Goal: Information Seeking & Learning: Learn about a topic

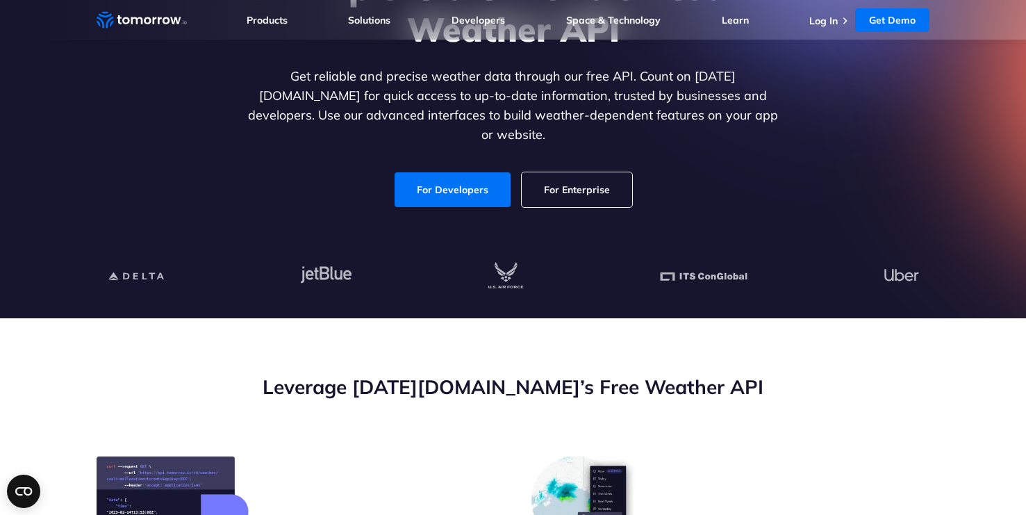
scroll to position [208, 0]
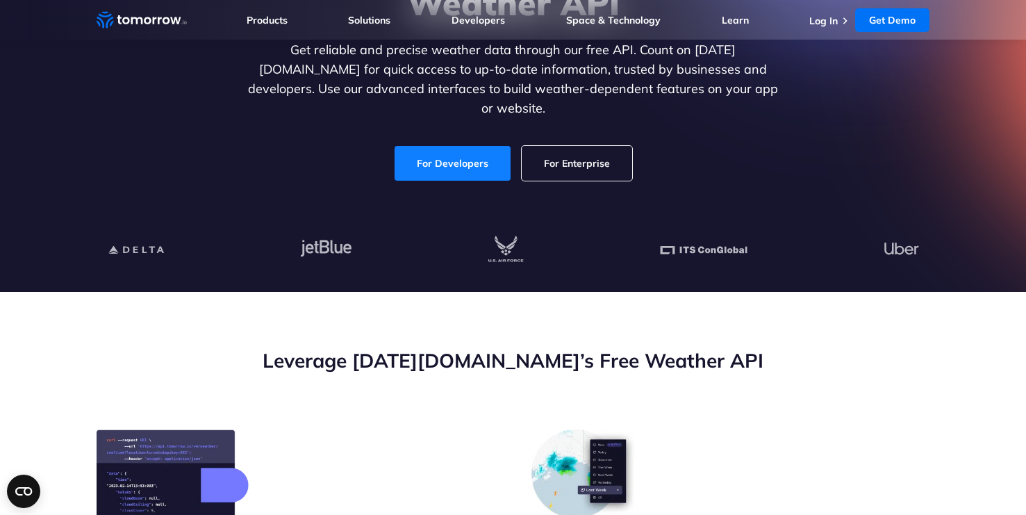
click at [492, 149] on link "For Developers" at bounding box center [452, 163] width 116 height 35
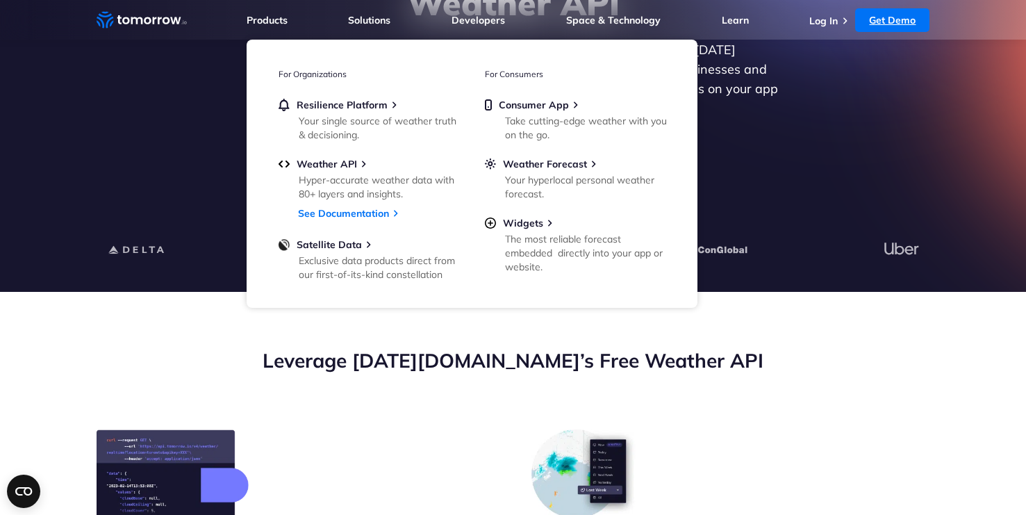
click at [873, 26] on link "Get Demo" at bounding box center [892, 20] width 74 height 24
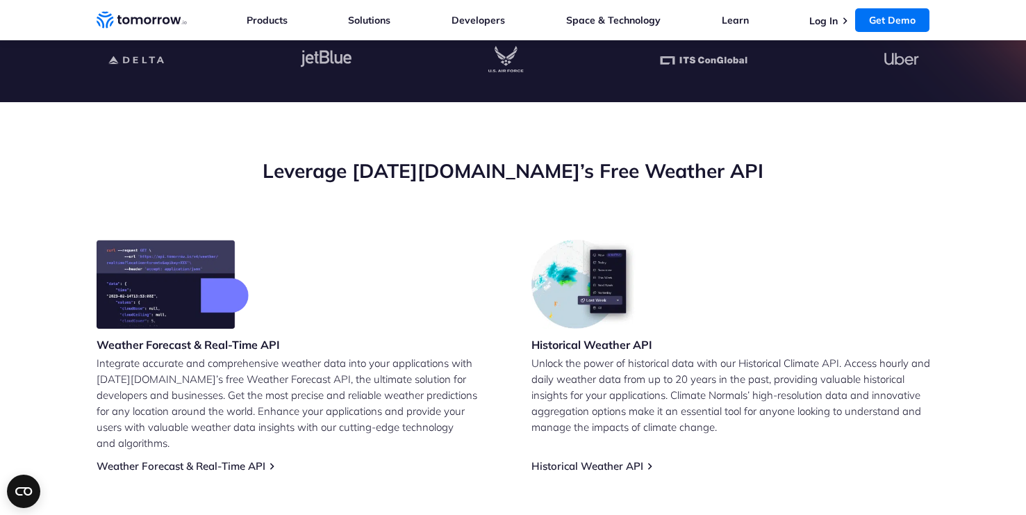
scroll to position [556, 0]
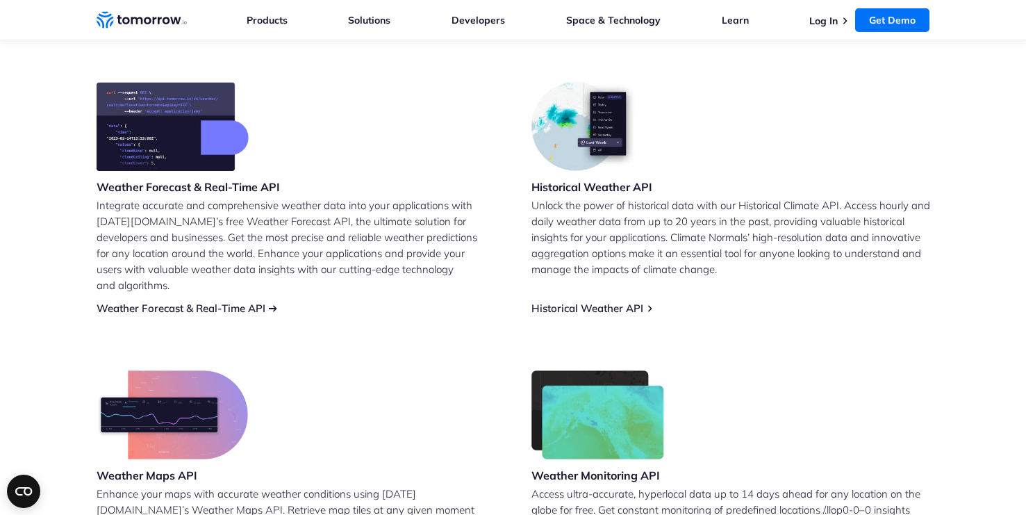
click at [209, 301] on link "Weather Forecast & Real-Time API" at bounding box center [181, 307] width 169 height 13
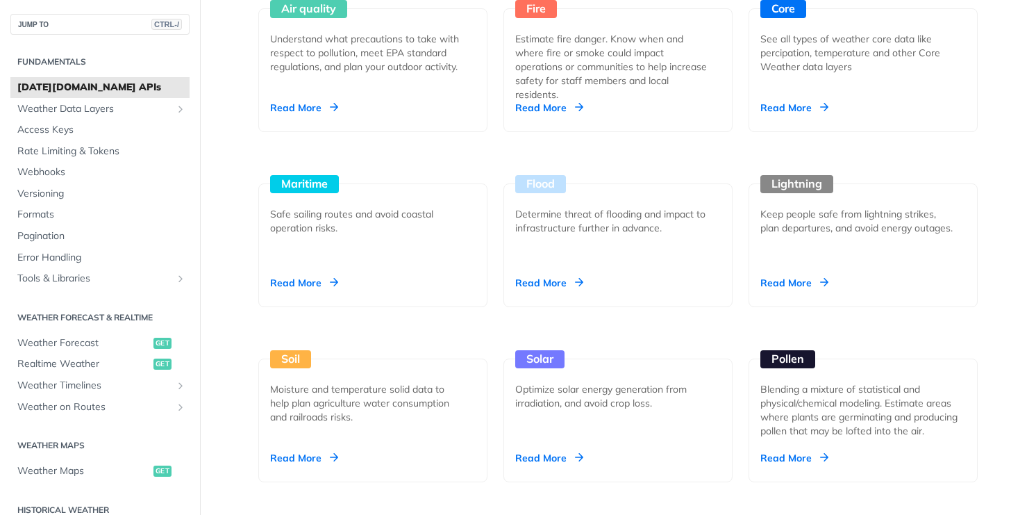
scroll to position [1389, 0]
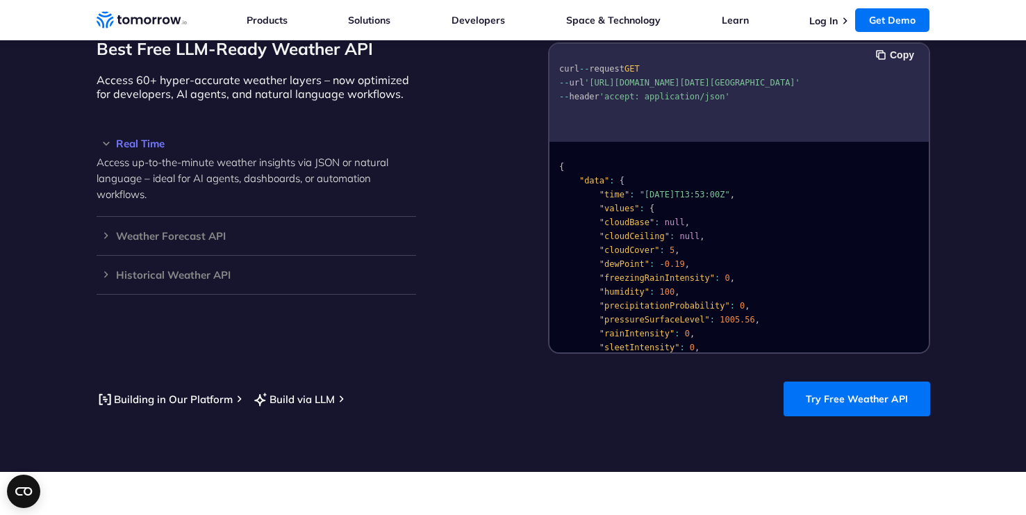
scroll to position [1181, 0]
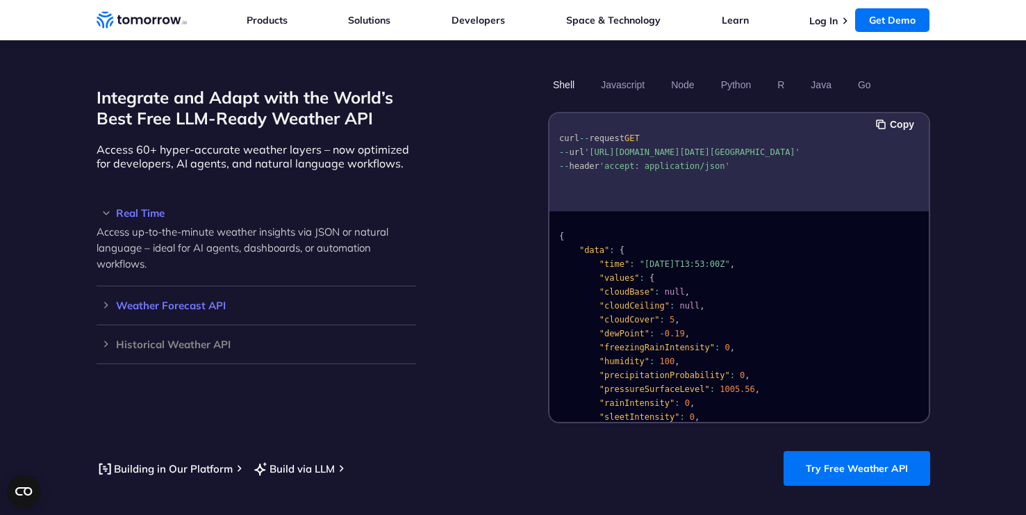
click at [127, 300] on h3 "Weather Forecast API" at bounding box center [256, 305] width 319 height 10
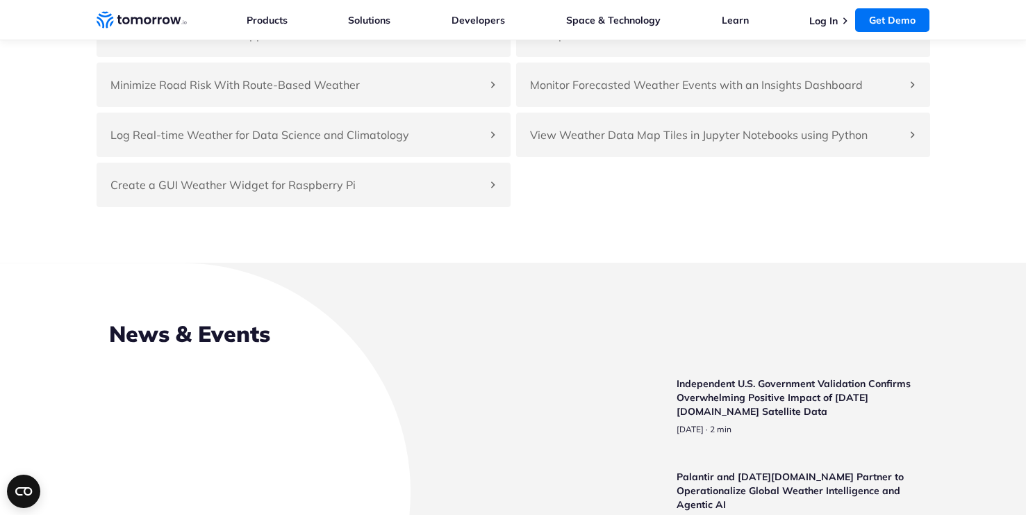
scroll to position [3126, 0]
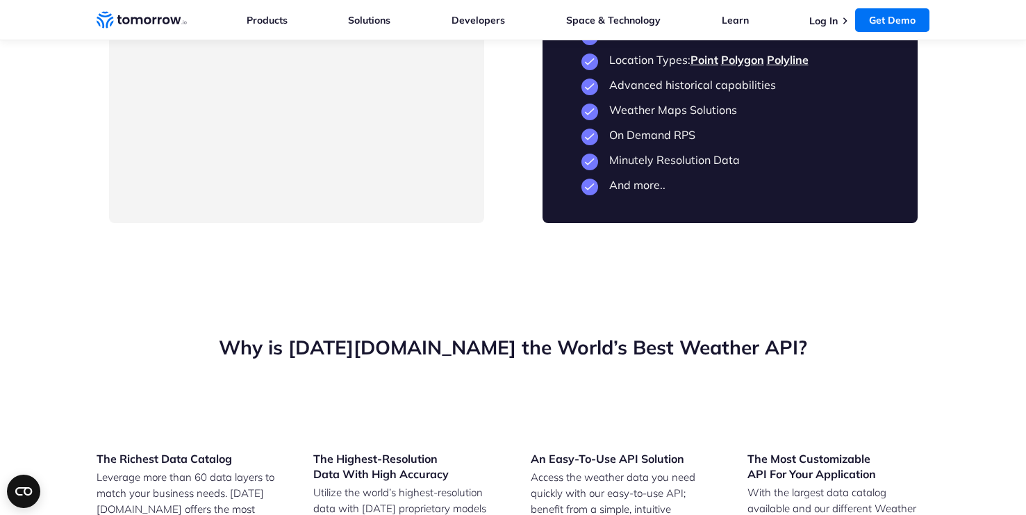
drag, startPoint x: 310, startPoint y: 253, endPoint x: 156, endPoint y: 246, distance: 155.1
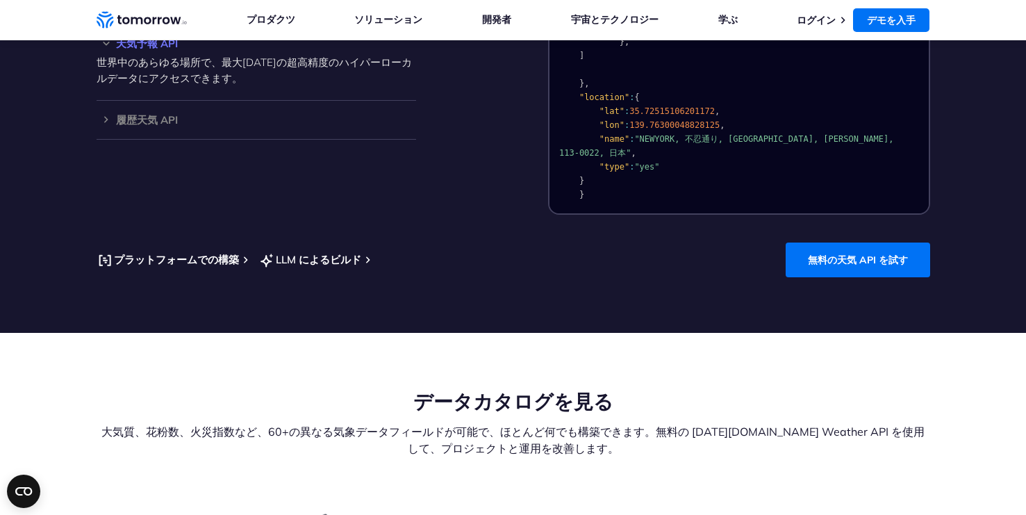
scroll to position [1112, 0]
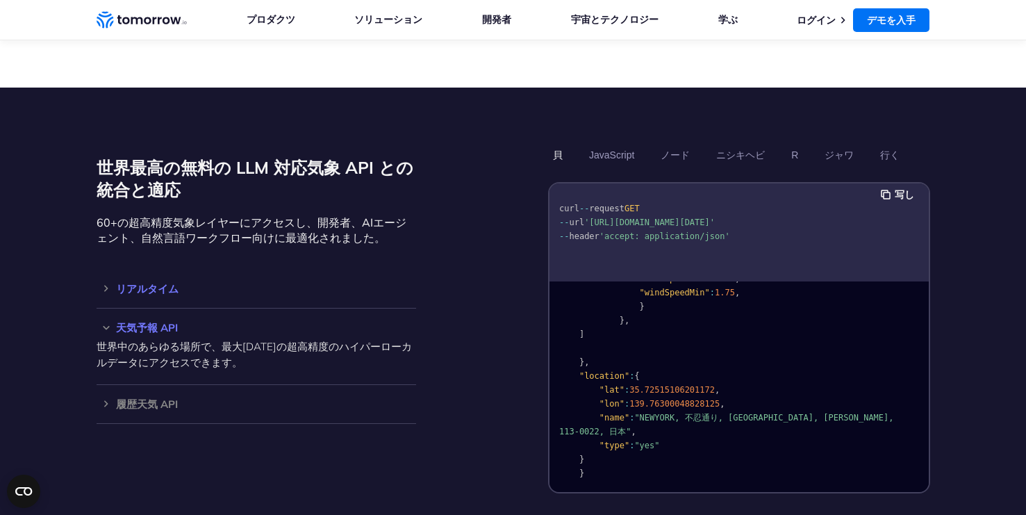
click at [145, 270] on div "リアルタイム Access up-to-the-minute weather insights via JSON or natural language – …" at bounding box center [256, 288] width 319 height 39
click at [140, 283] on h3 "リアルタイム" at bounding box center [256, 288] width 319 height 10
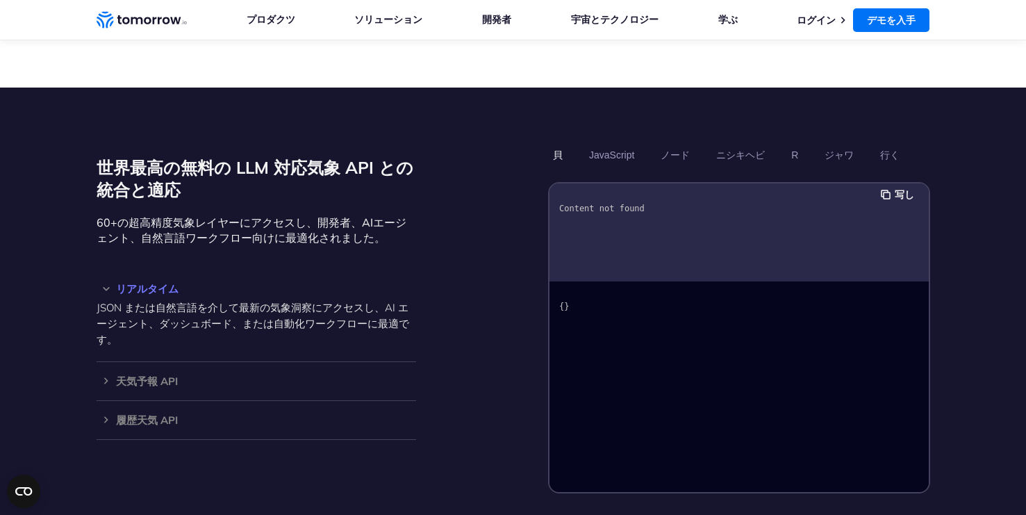
scroll to position [0, 0]
click at [127, 362] on div "天気予報 API 世界中のあらゆる場所で、最大14日後の超高精度のハイパーローカルデータにアクセスできます。" at bounding box center [256, 381] width 319 height 39
click at [121, 376] on h3 "天気予報 API" at bounding box center [256, 381] width 319 height 10
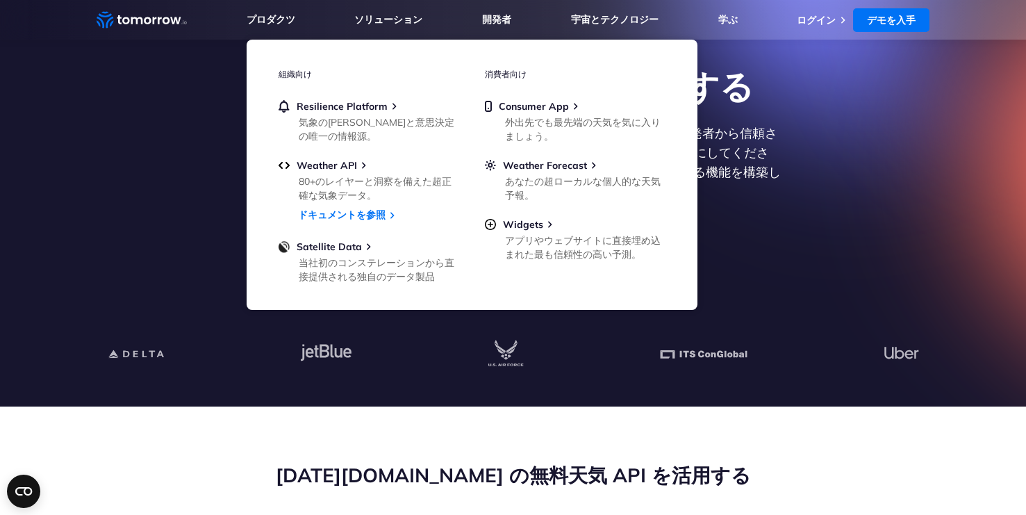
scroll to position [69, 0]
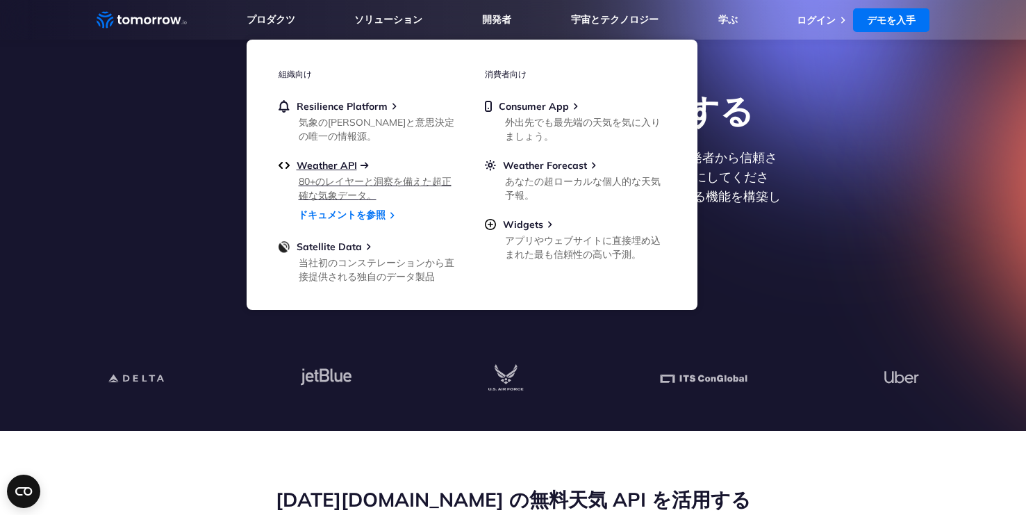
click at [322, 165] on span "Weather API" at bounding box center [327, 165] width 60 height 13
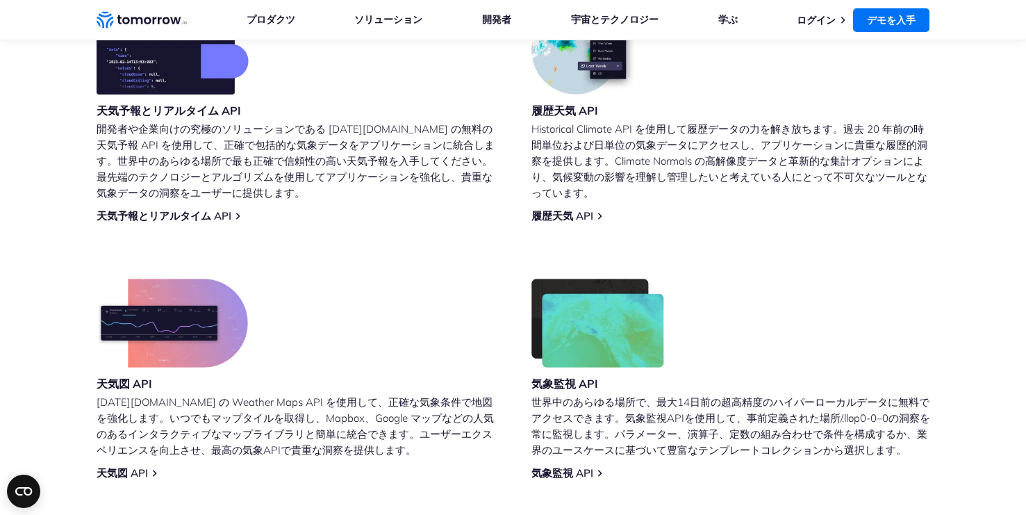
scroll to position [695, 0]
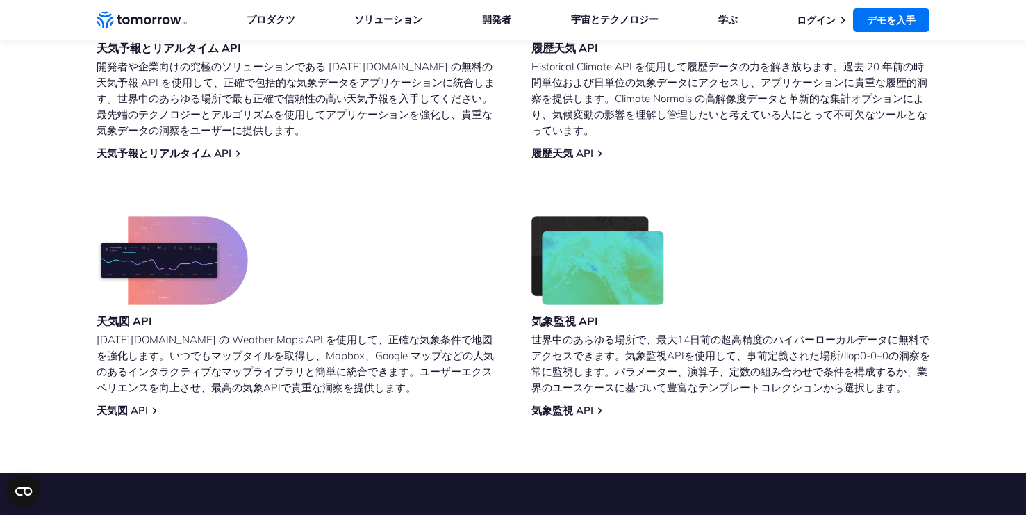
click at [219, 146] on div "天気予報とリアルタイム API 開発者や企業向けの究極のソリューションである Tomorrow.io の無料の天気予報 API を使用して、正確で包括的な気象…" at bounding box center [296, 51] width 399 height 217
click at [215, 153] on link "天気予報とリアルタイム API" at bounding box center [164, 154] width 135 height 14
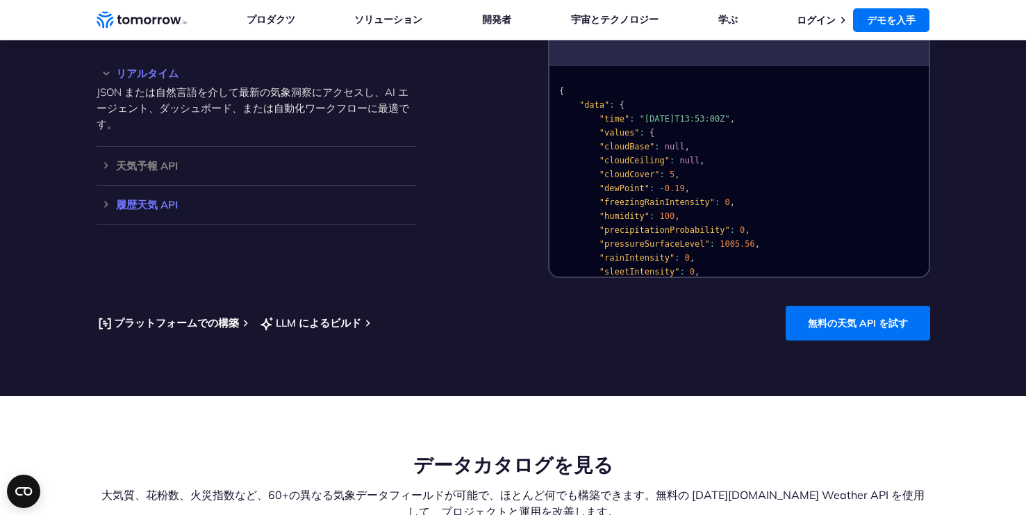
scroll to position [1320, 0]
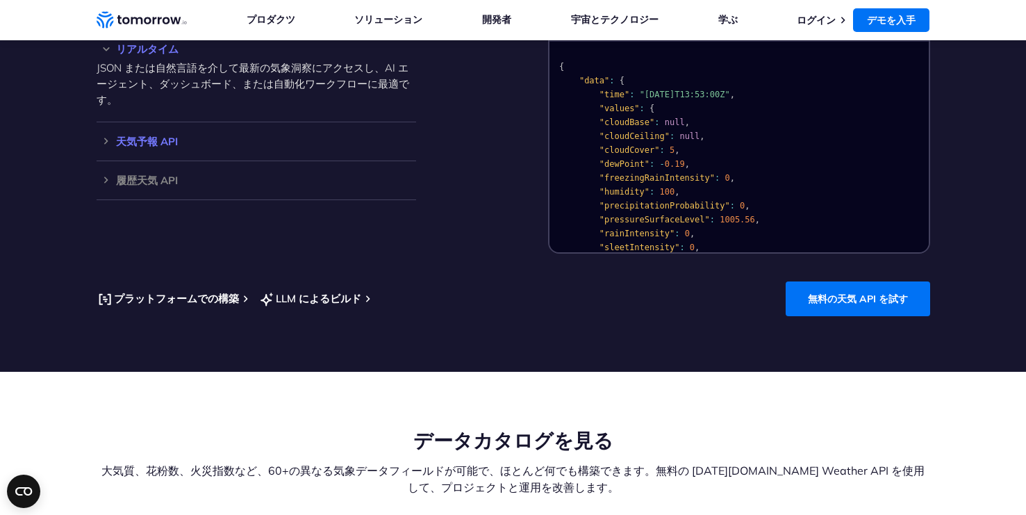
click at [178, 147] on h3 "天気予報 API" at bounding box center [256, 141] width 319 height 10
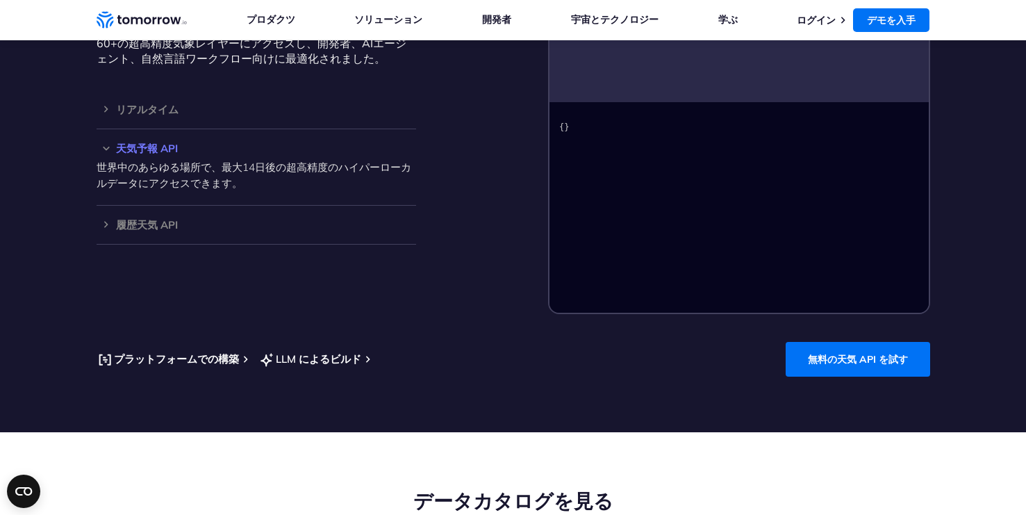
scroll to position [1181, 0]
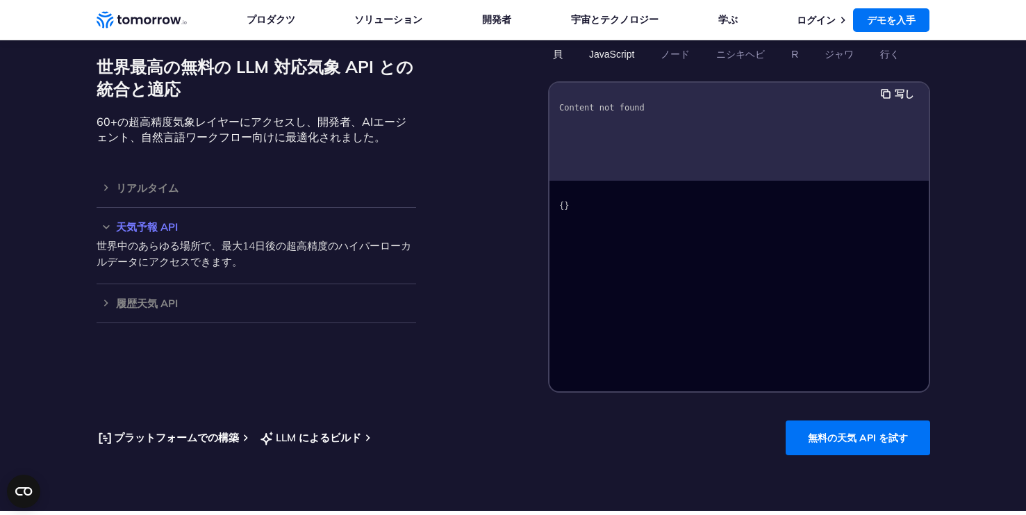
click at [612, 56] on button "JavaScript" at bounding box center [611, 54] width 55 height 24
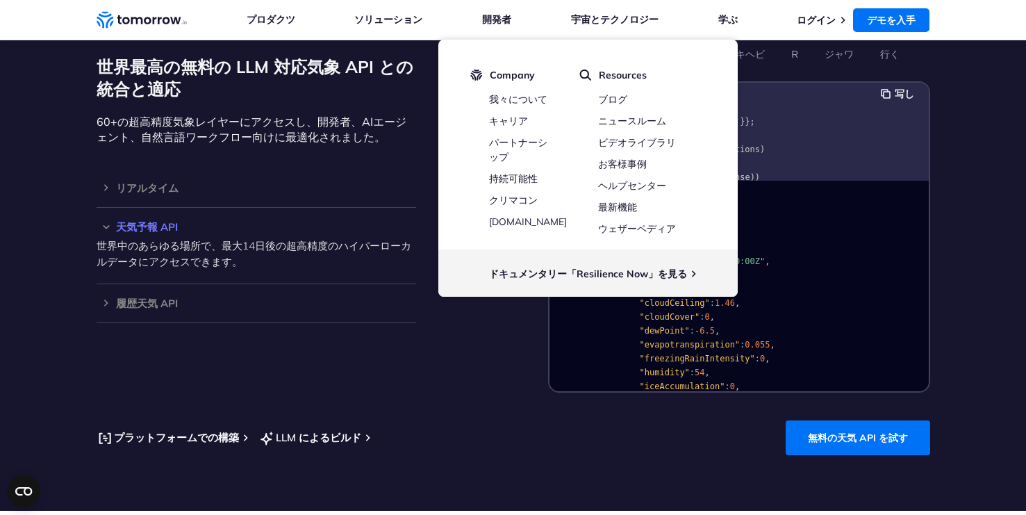
click at [957, 197] on section "世界最高の無料の LLM 対応気象 API との統合と適応 60+の超高精度気象レイヤーにアクセスし、開発者、AIエージェント、自然言語ワークフロー向けに最適…" at bounding box center [513, 249] width 1026 height 524
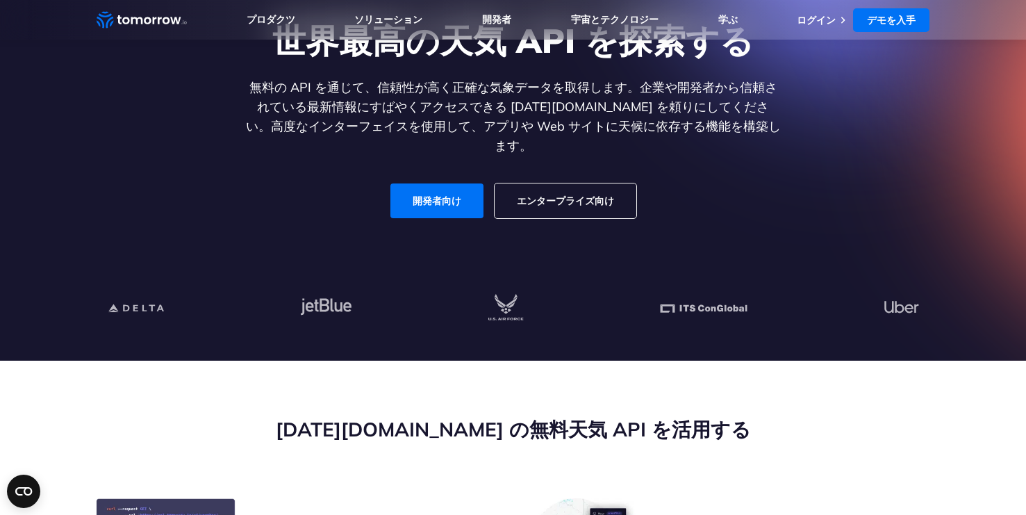
scroll to position [0, 0]
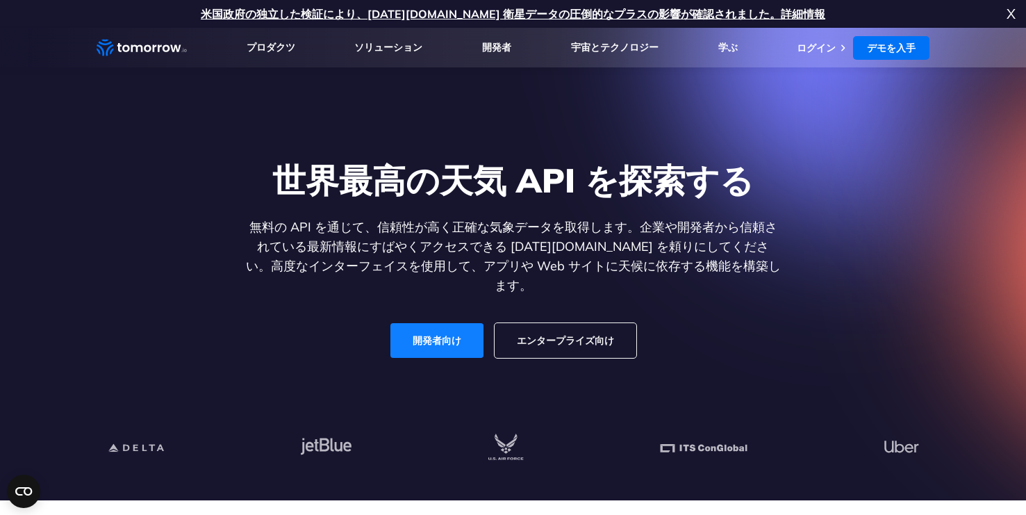
click at [415, 329] on link "開発者向け" at bounding box center [436, 340] width 93 height 35
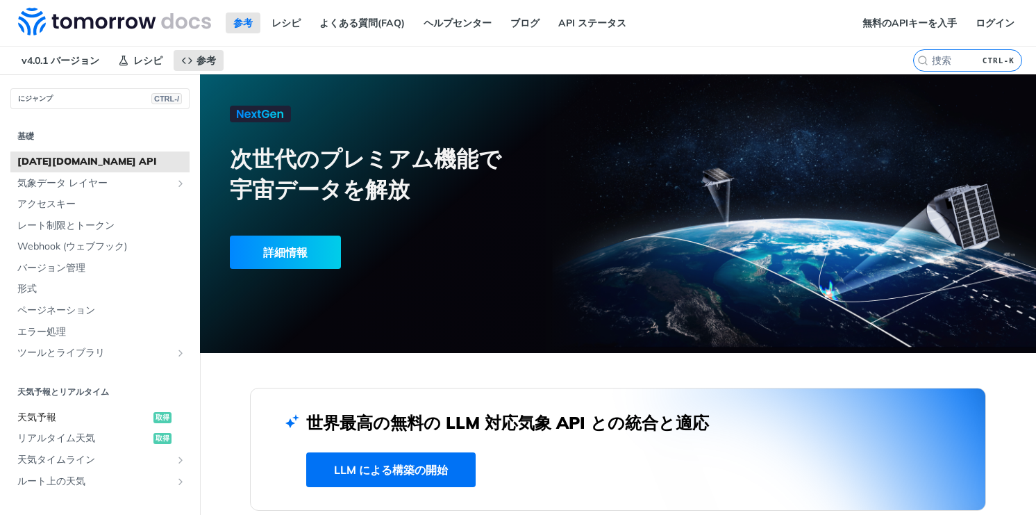
click at [31, 417] on span "天気予報" at bounding box center [83, 417] width 133 height 14
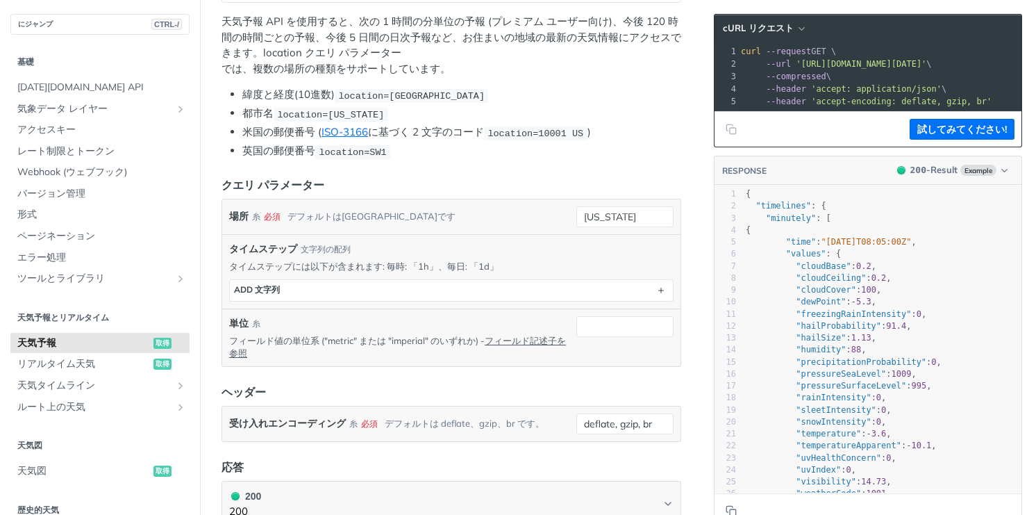
scroll to position [139, 0]
